Goal: Information Seeking & Learning: Learn about a topic

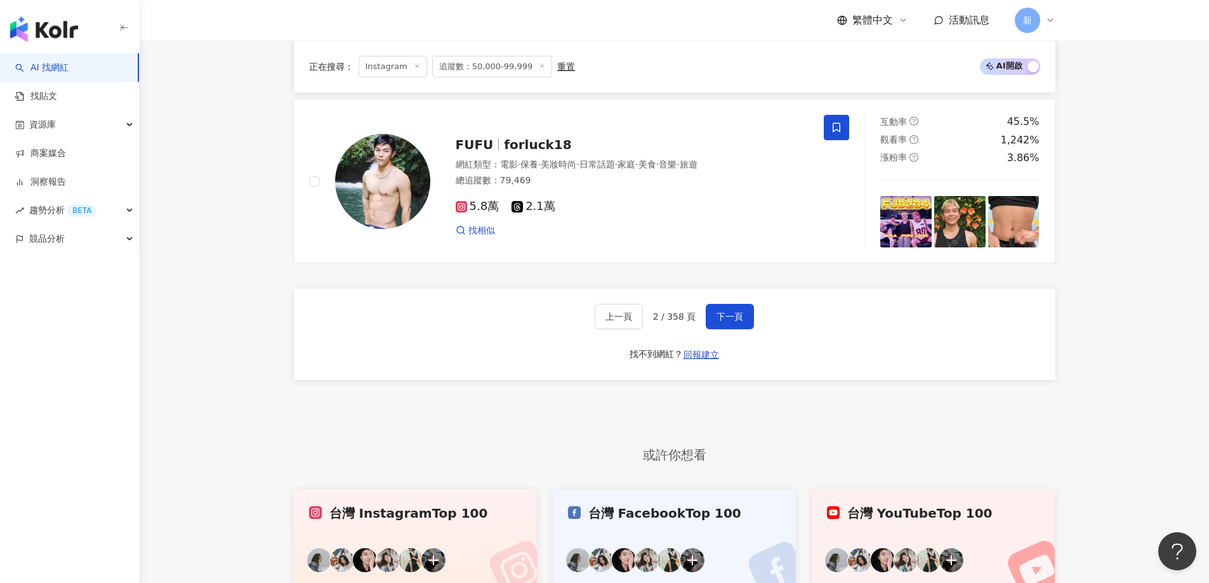
scroll to position [2411, 0]
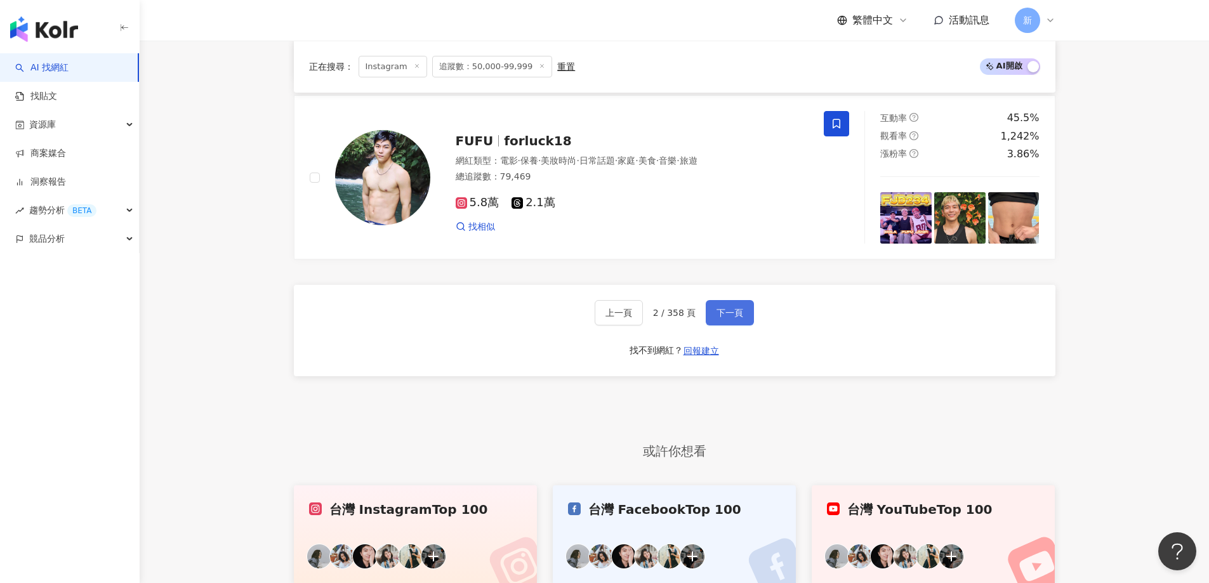
click at [733, 318] on span "下一頁" at bounding box center [729, 313] width 27 height 10
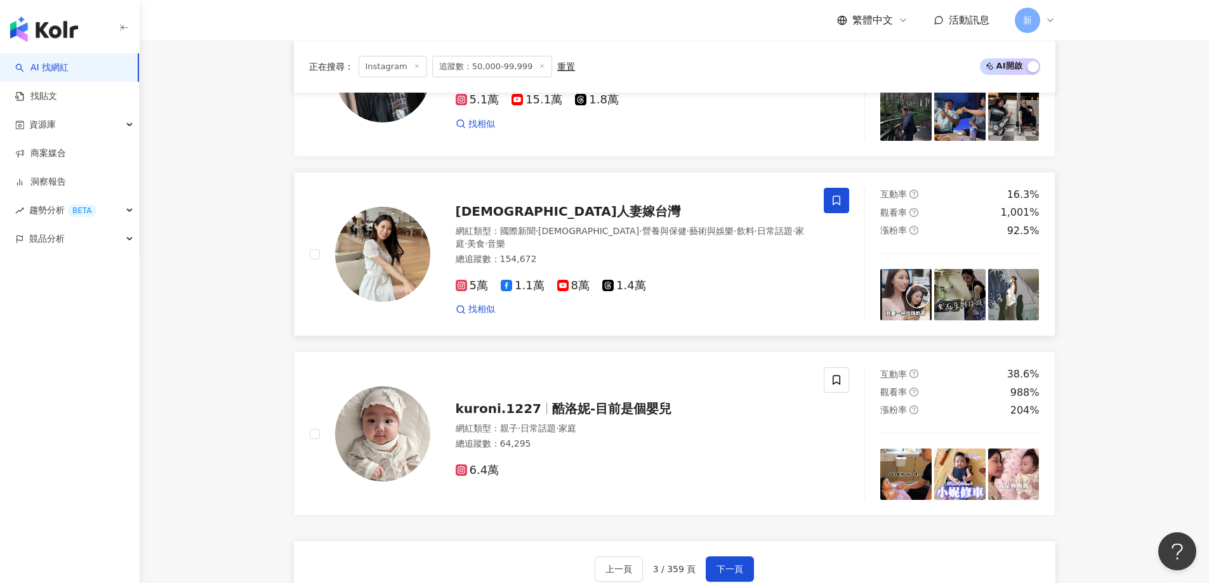
scroll to position [2284, 0]
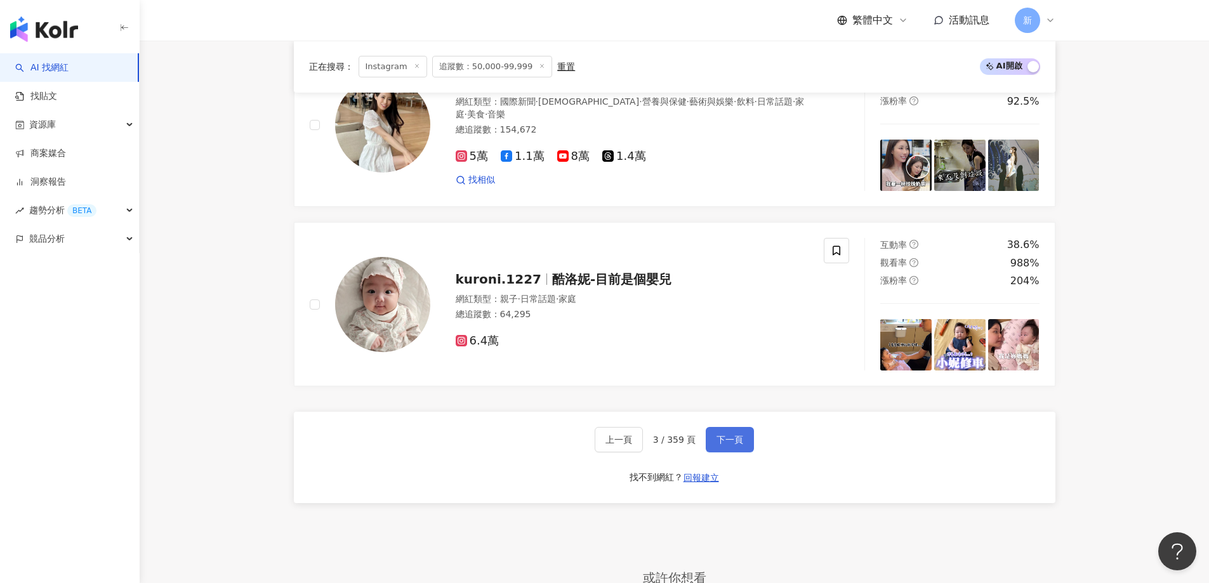
click at [732, 445] on span "下一頁" at bounding box center [729, 440] width 27 height 10
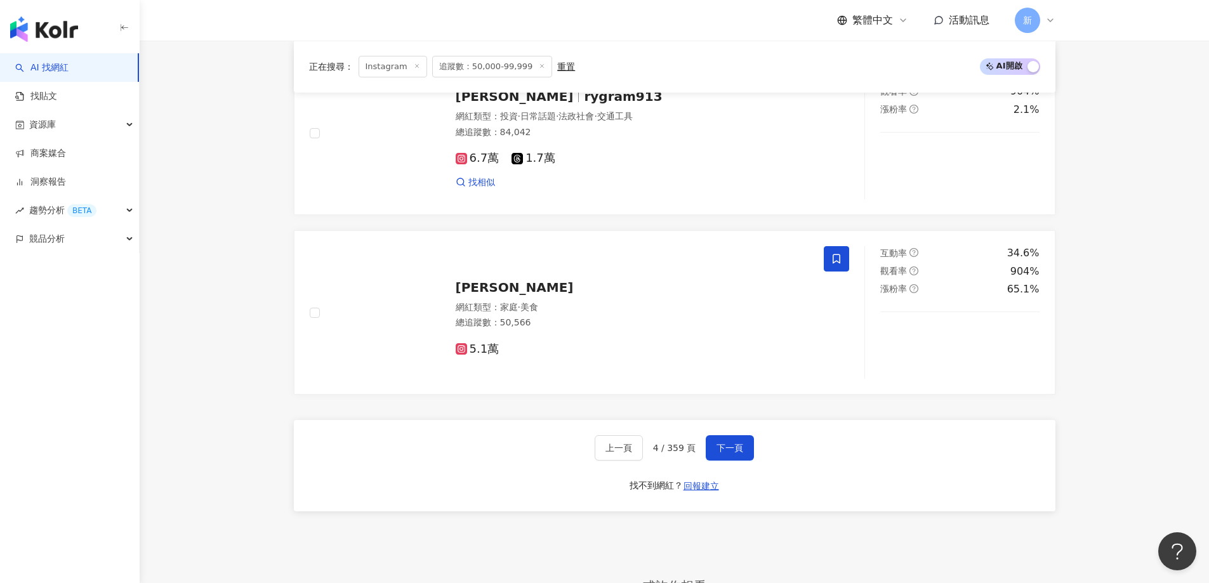
scroll to position [2294, 0]
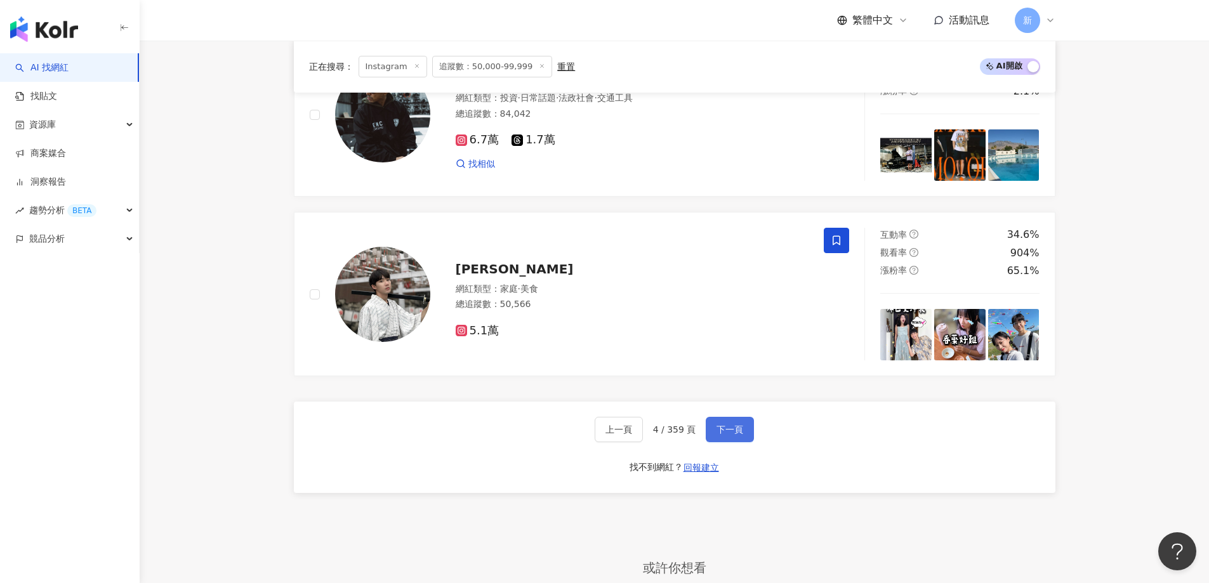
click at [712, 439] on button "下一頁" at bounding box center [729, 429] width 48 height 25
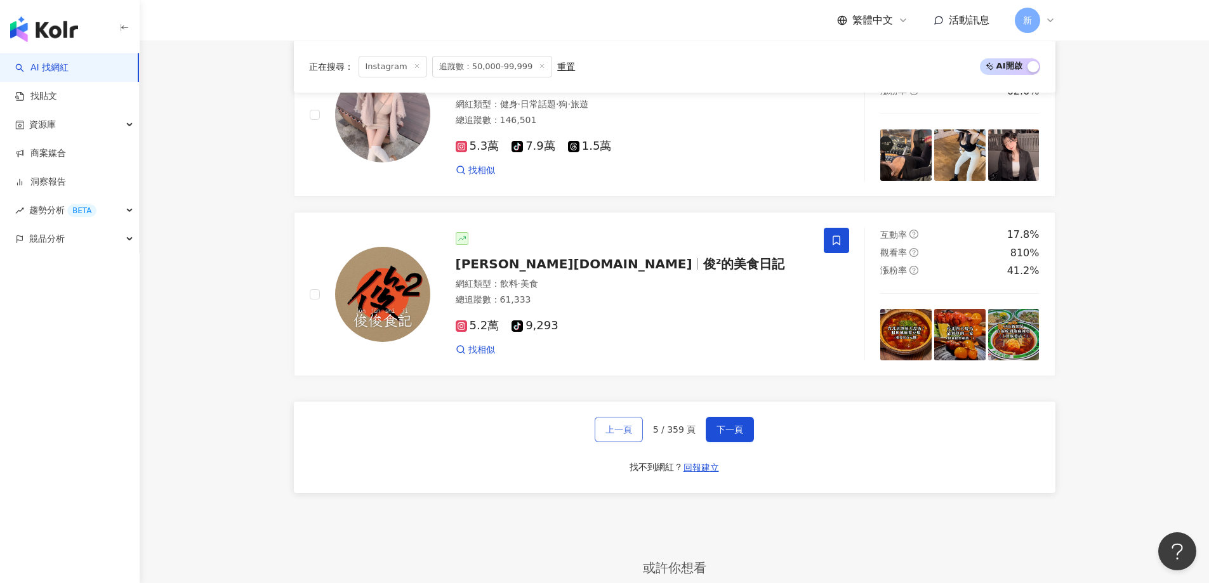
click at [625, 435] on span "上一頁" at bounding box center [618, 429] width 27 height 10
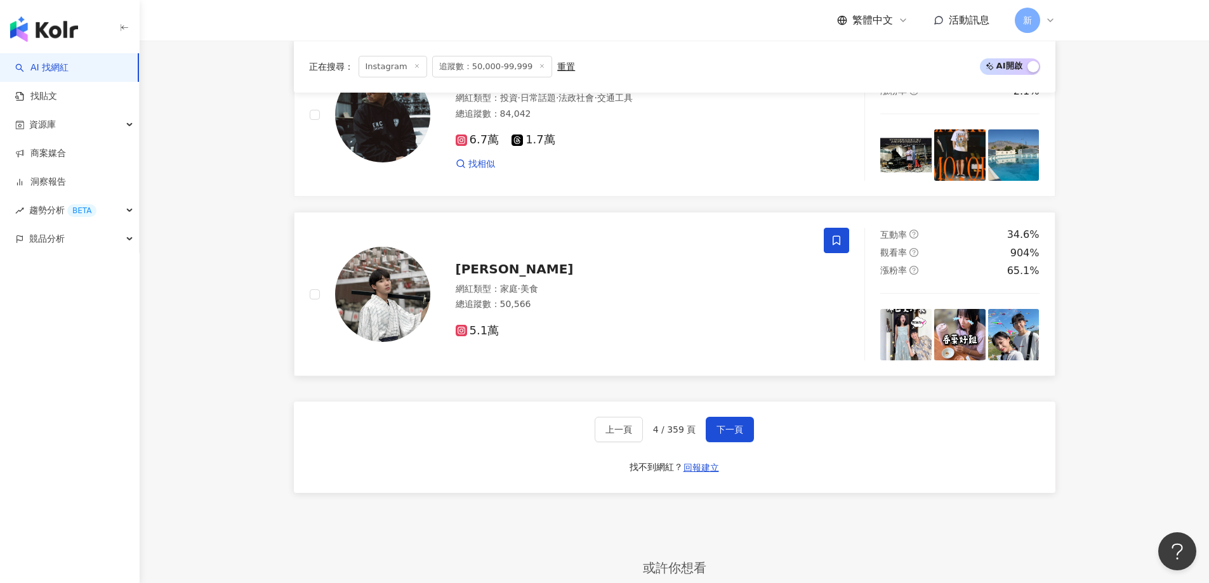
click at [506, 277] on span "[PERSON_NAME]" at bounding box center [515, 268] width 118 height 15
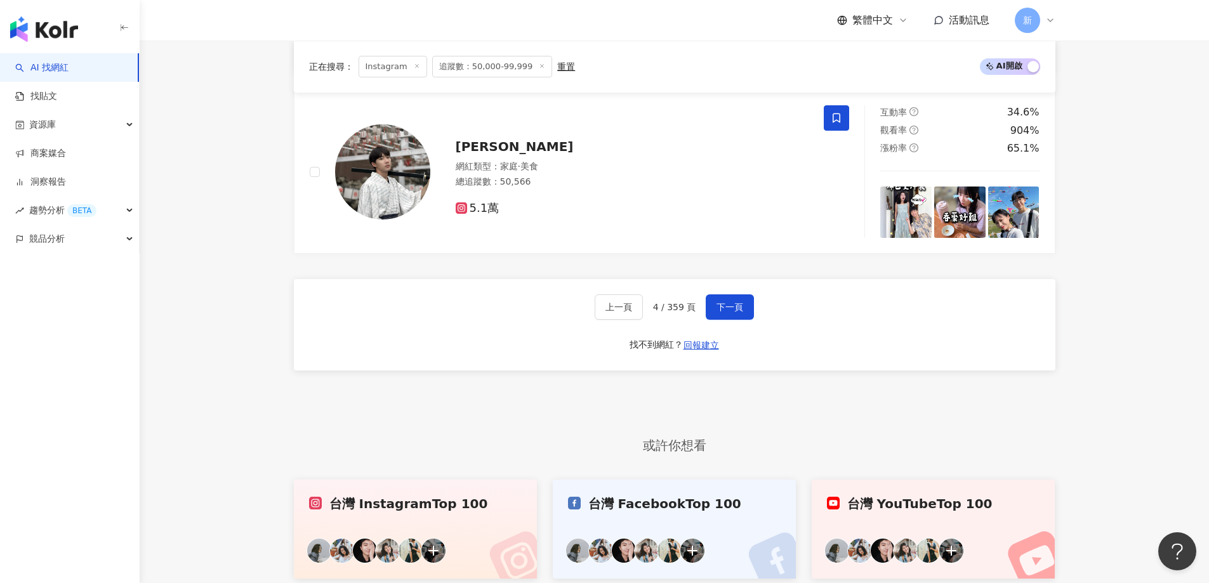
scroll to position [2421, 0]
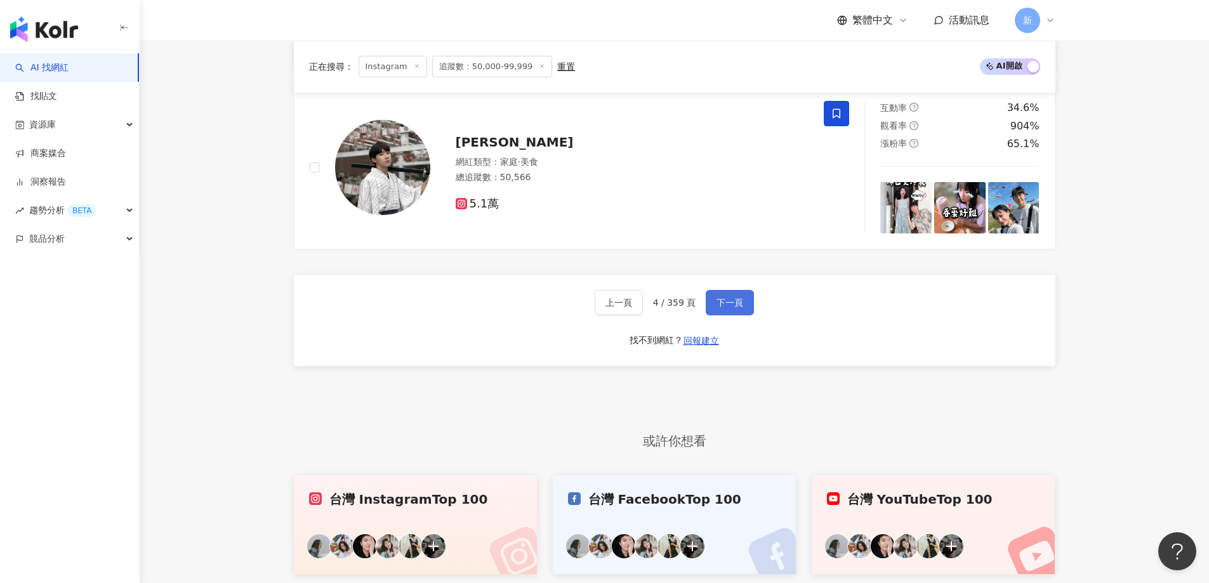
click at [735, 305] on button "下一頁" at bounding box center [729, 302] width 48 height 25
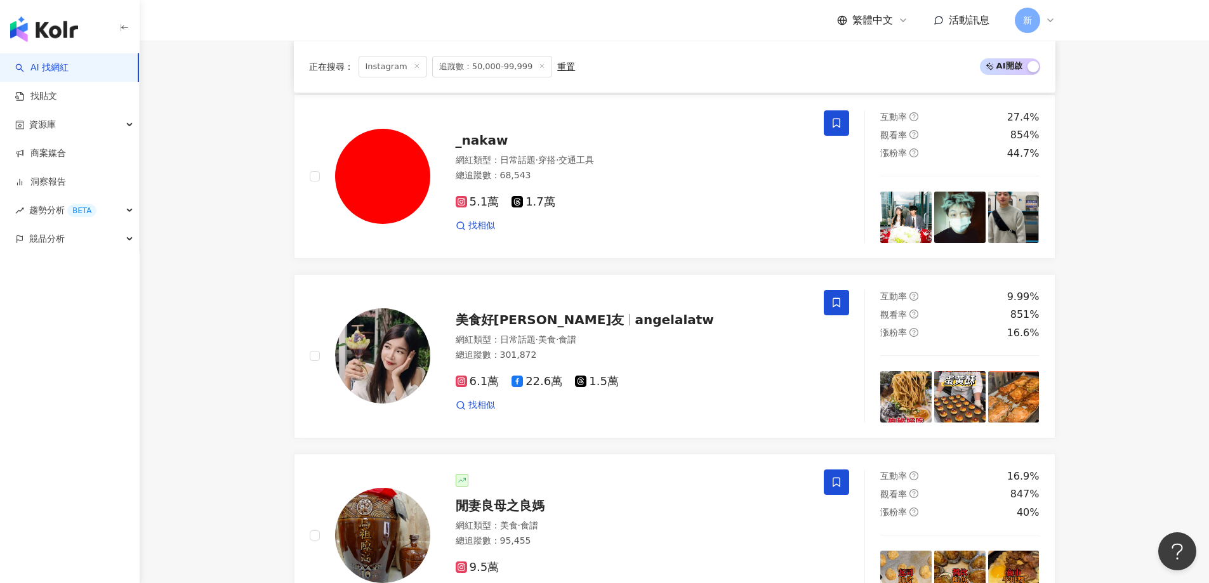
scroll to position [1152, 0]
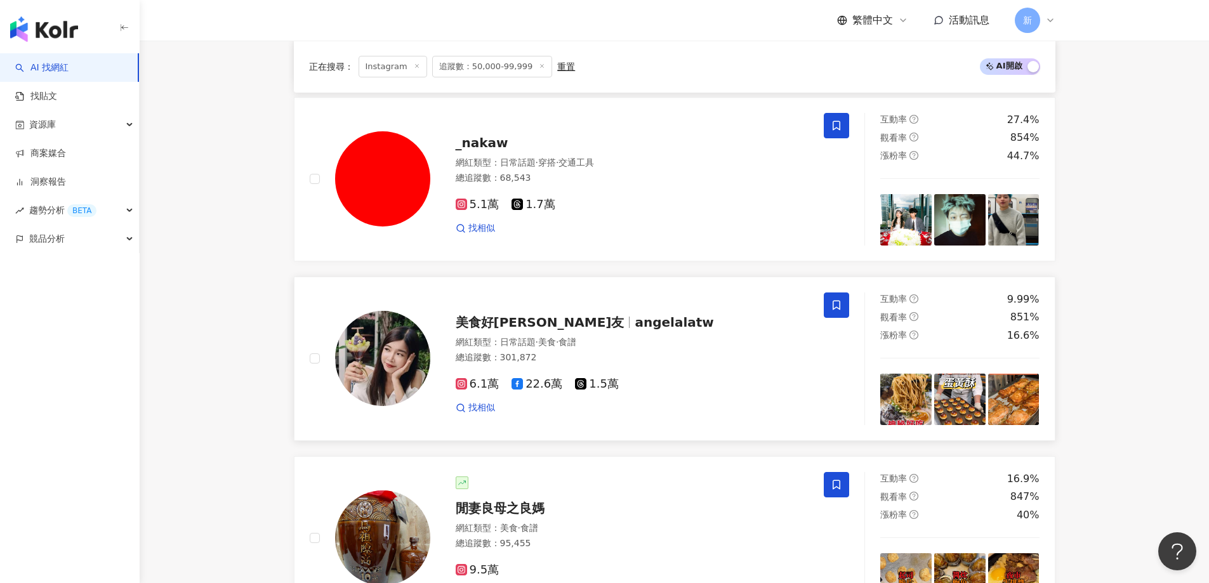
click at [695, 379] on div "6.1萬 22.6萬 1.5萬 找相似" at bounding box center [632, 390] width 353 height 47
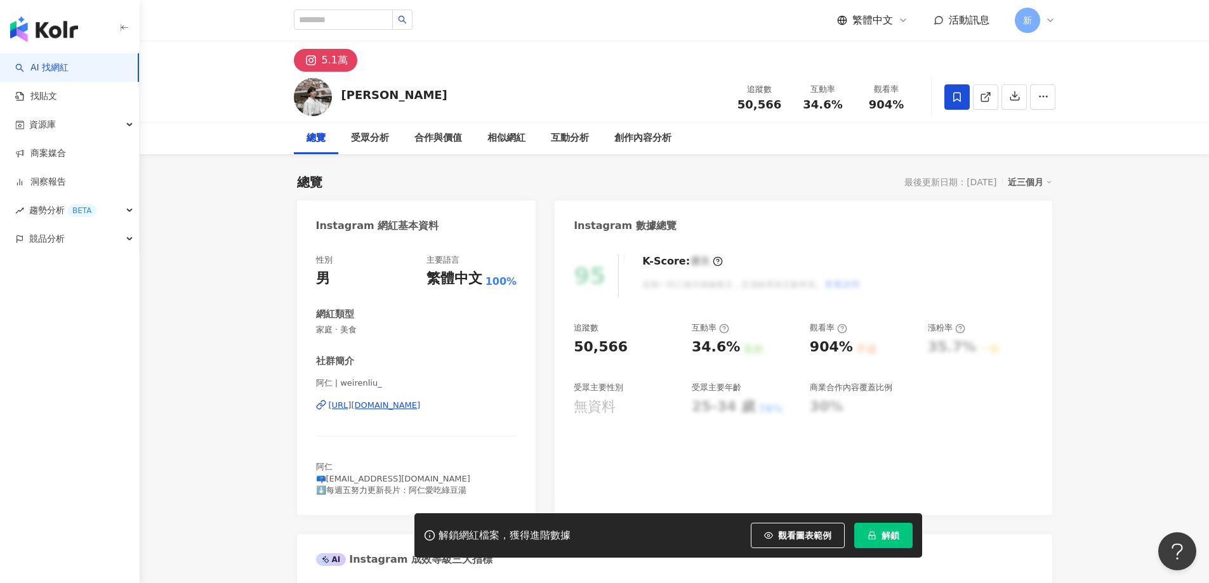
click at [421, 405] on div "[URL][DOMAIN_NAME]" at bounding box center [375, 405] width 92 height 11
